Goal: Share content

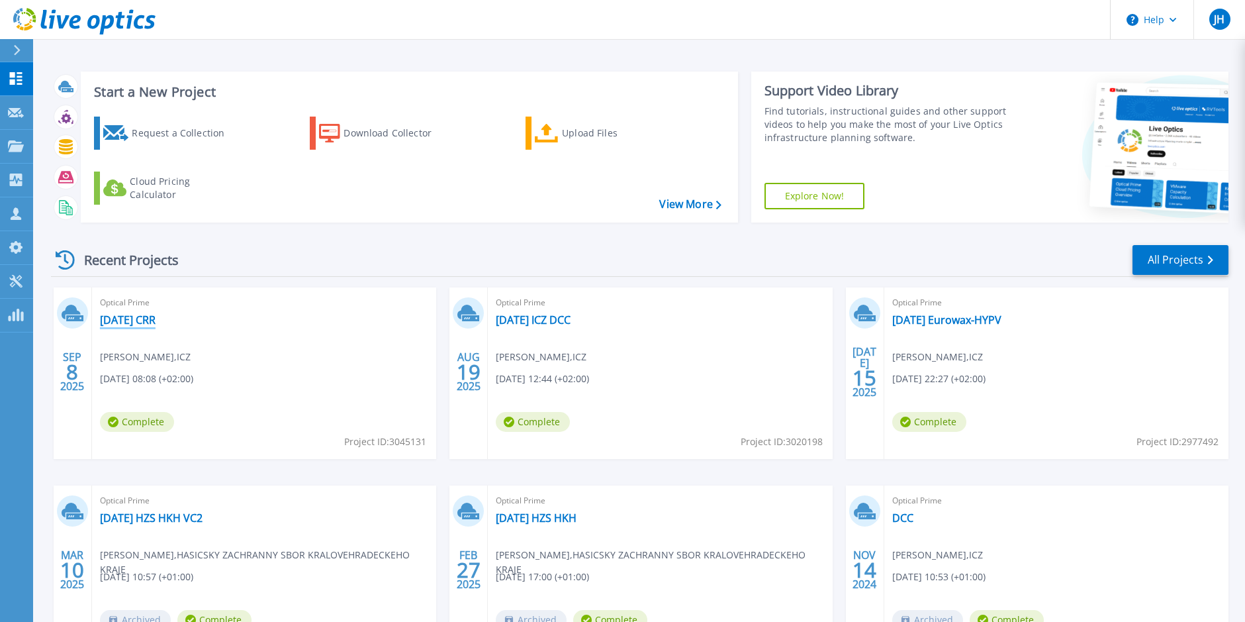
click at [125, 317] on link "[DATE] CRR" at bounding box center [128, 319] width 56 height 13
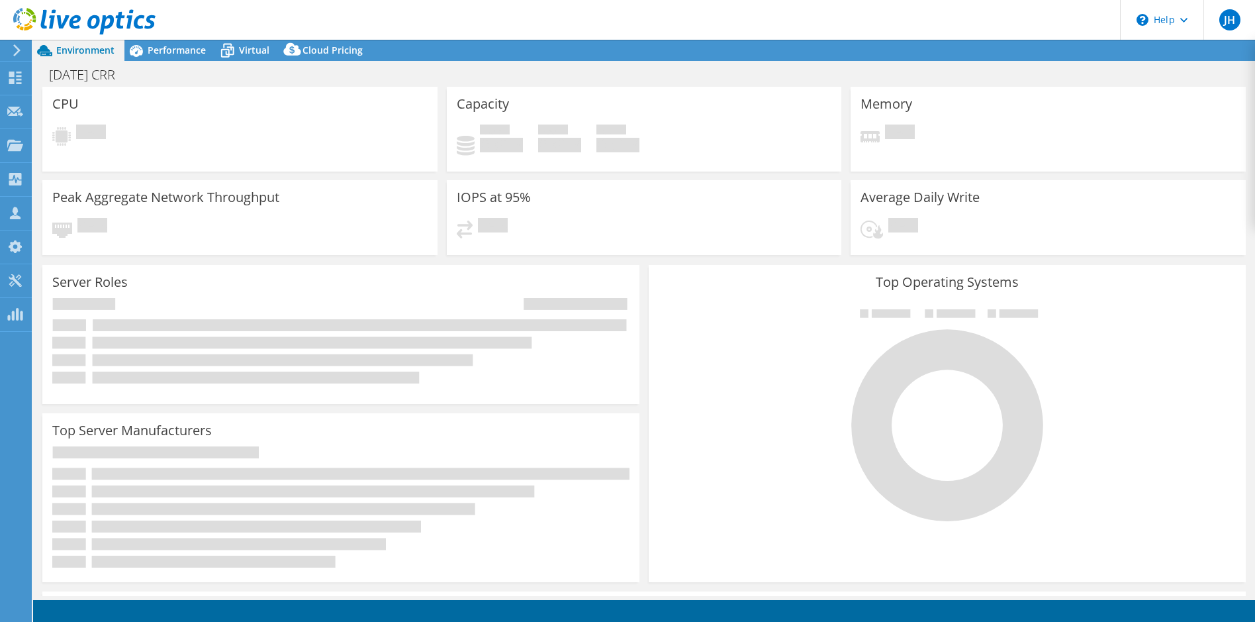
select select "USD"
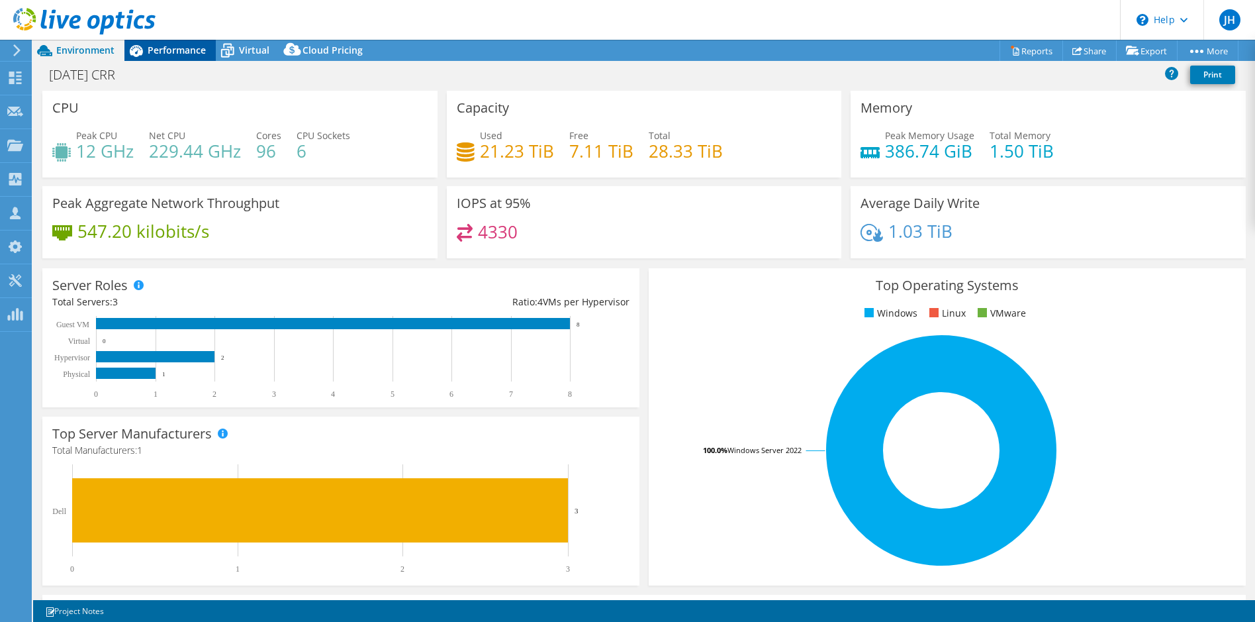
click at [178, 57] on div "Performance" at bounding box center [169, 50] width 91 height 21
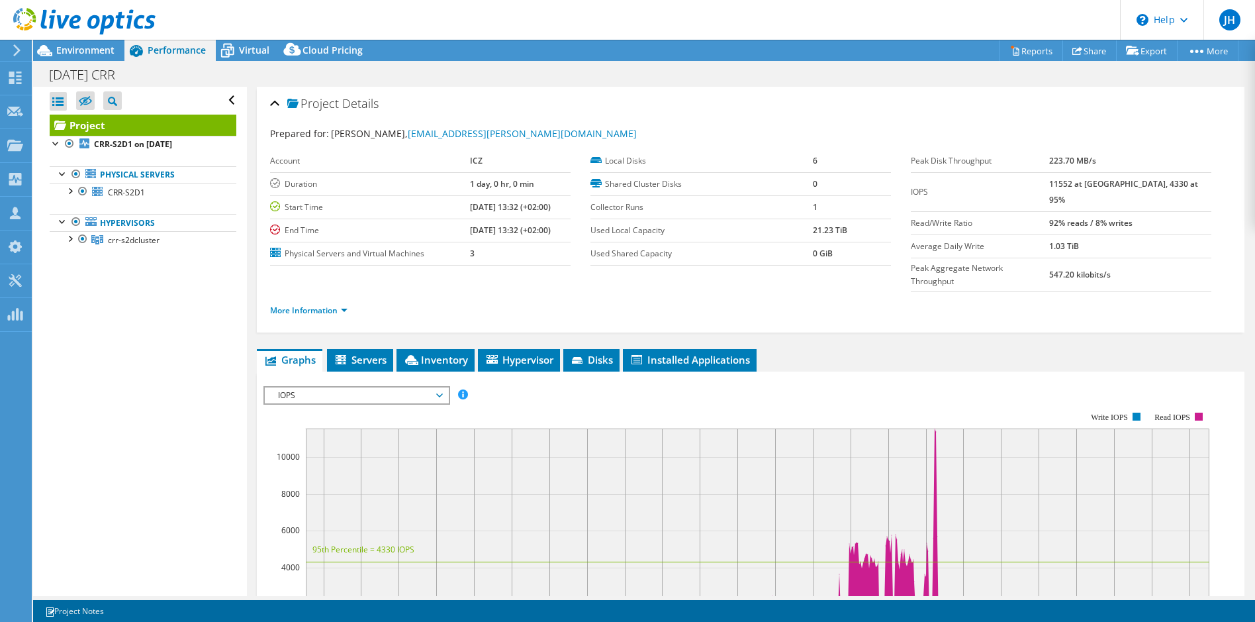
click at [400, 387] on span "IOPS" at bounding box center [356, 395] width 170 height 16
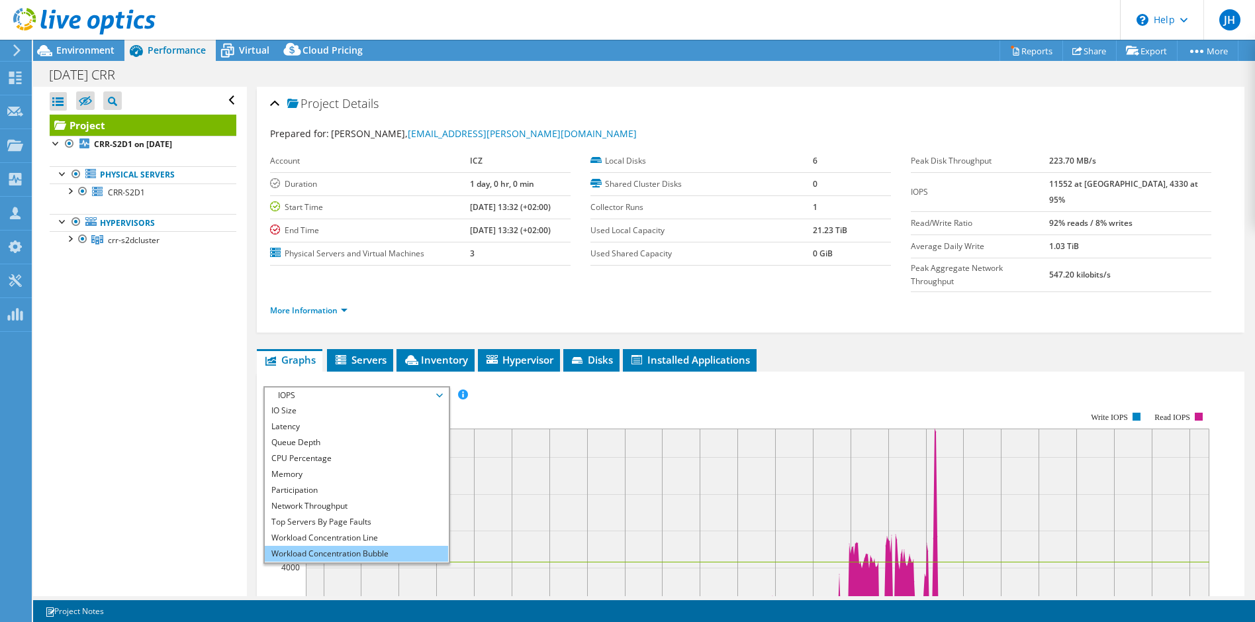
scroll to position [48, 0]
click at [316, 546] on li "All" at bounding box center [356, 554] width 183 height 16
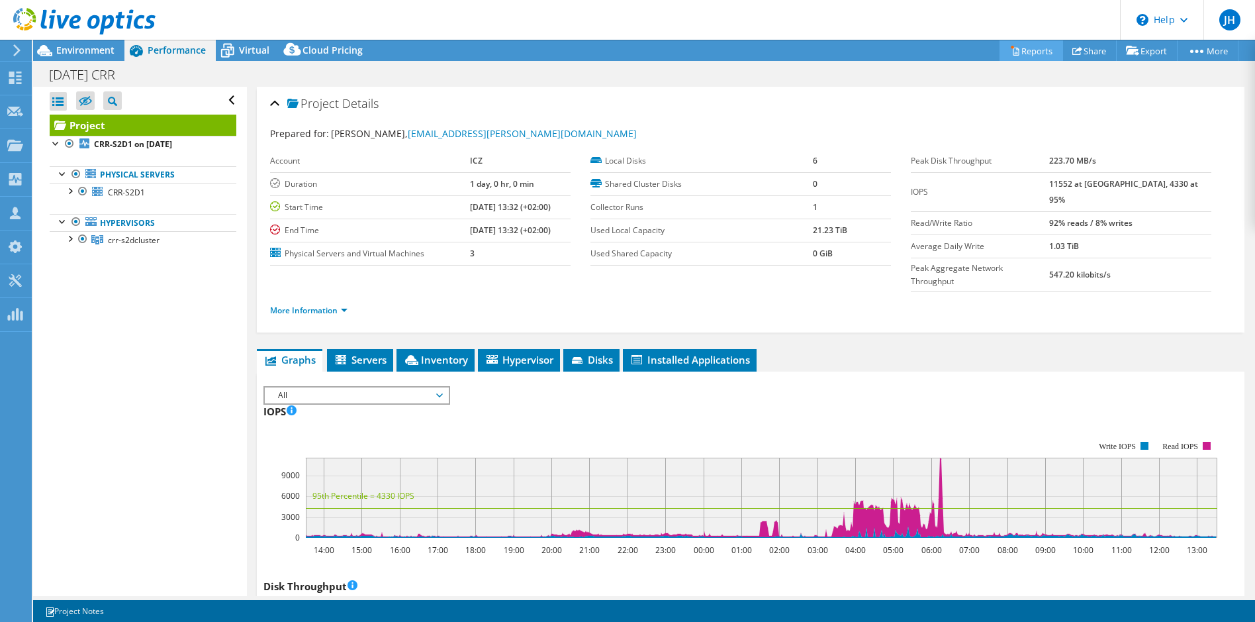
click at [1023, 50] on link "Reports" at bounding box center [1032, 50] width 64 height 21
click at [1087, 53] on link "Share" at bounding box center [1089, 50] width 54 height 21
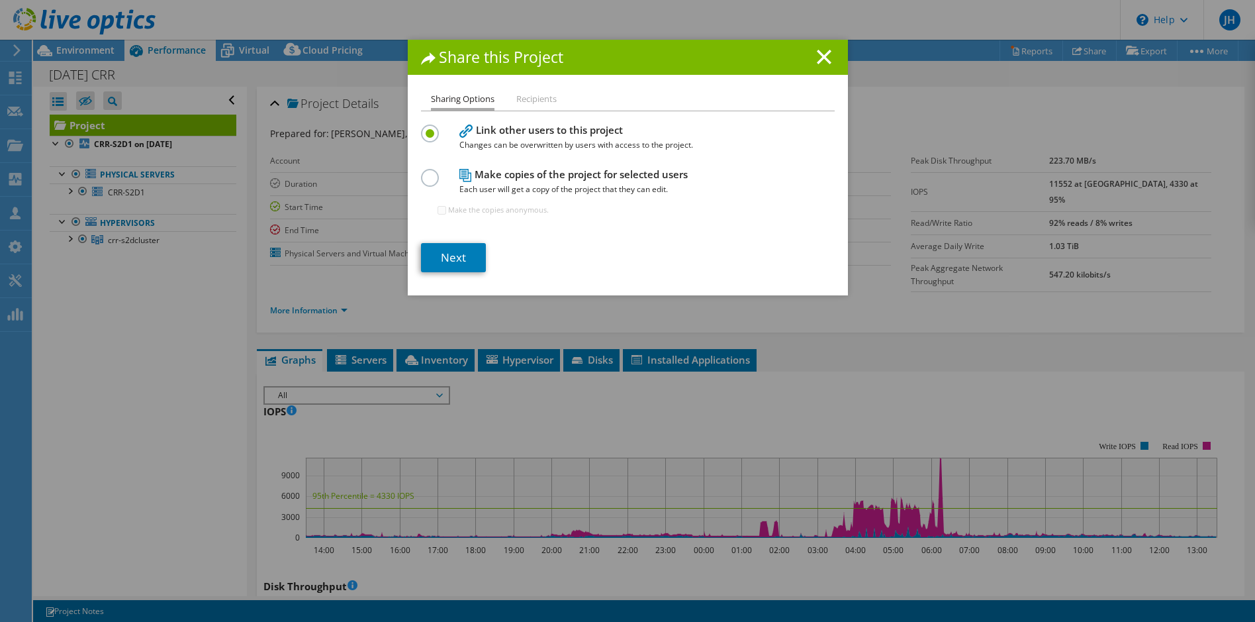
click at [530, 97] on li "Recipients" at bounding box center [536, 99] width 40 height 17
click at [457, 259] on link "Next" at bounding box center [453, 257] width 65 height 29
